Goal: Learn about a topic

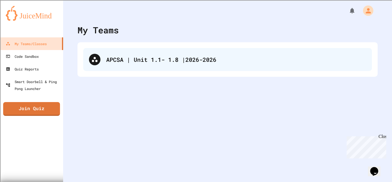
click at [232, 66] on div "APCSA | Unit 1.1- 1.8 |2026-2026" at bounding box center [227, 59] width 289 height 23
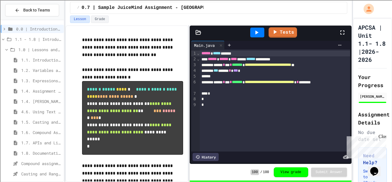
click at [46, 133] on span "1.6. Compound Assignment Operators" at bounding box center [41, 132] width 40 height 6
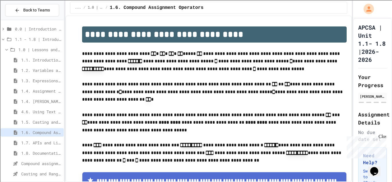
click at [242, 91] on p "**********" at bounding box center [214, 91] width 265 height 23
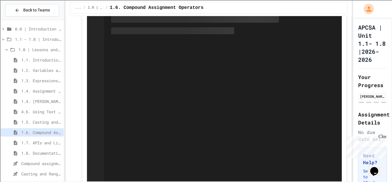
scroll to position [450, 0]
